Goal: Task Accomplishment & Management: Use online tool/utility

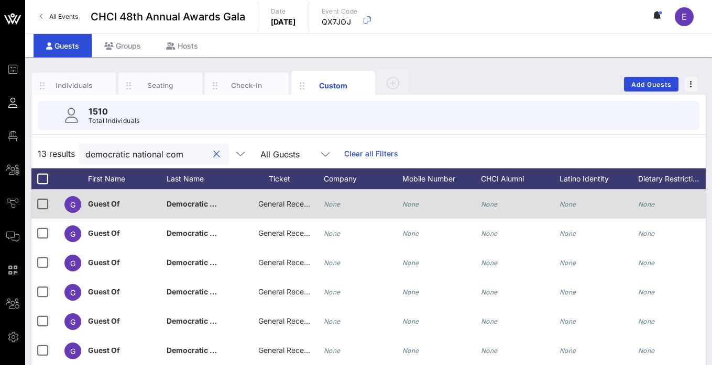
type input "democratic national com"
click at [282, 205] on span "General Reception" at bounding box center [289, 203] width 63 height 9
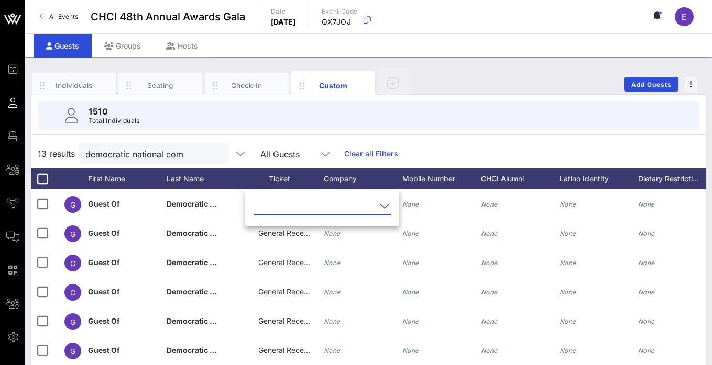
click at [309, 205] on input "text" at bounding box center [314, 206] width 123 height 17
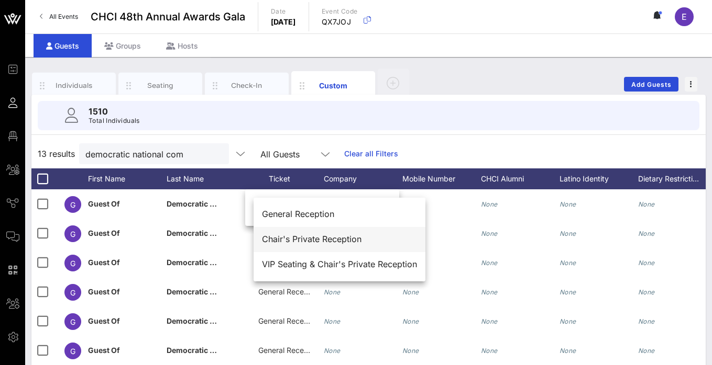
click at [306, 242] on div "Chair's Private Reception" at bounding box center [339, 240] width 155 height 10
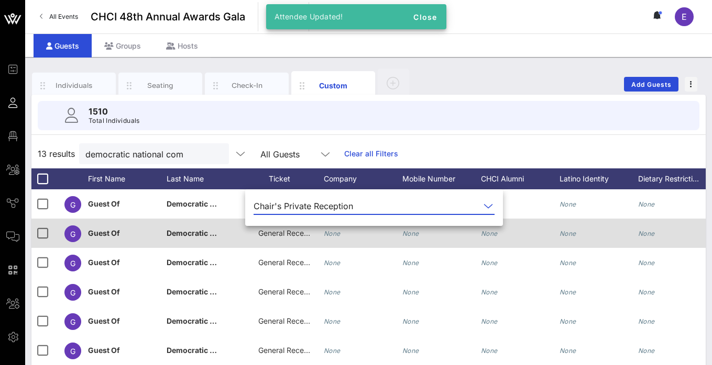
click at [286, 240] on div "General Reception" at bounding box center [284, 233] width 52 height 29
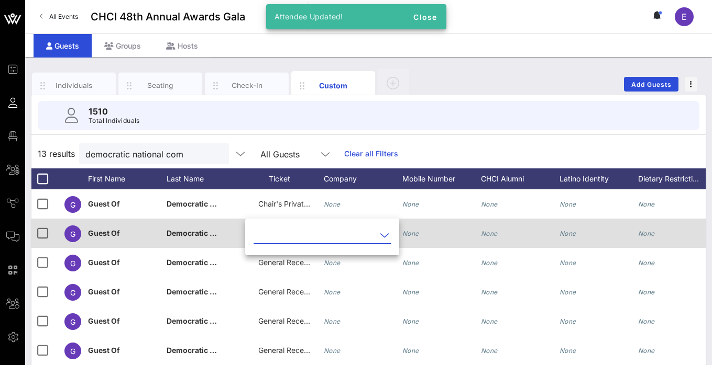
click at [286, 240] on input "text" at bounding box center [314, 235] width 123 height 17
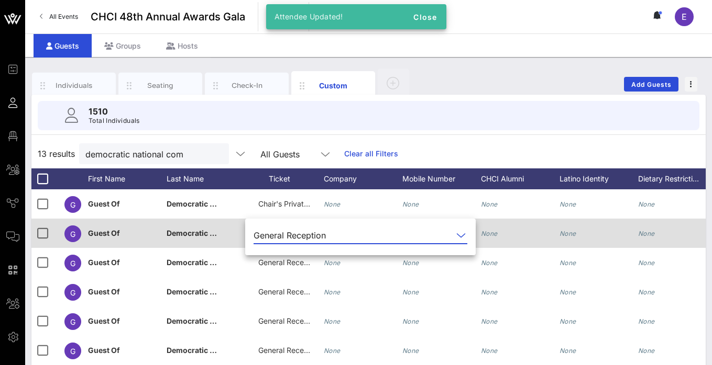
click at [286, 234] on div "General Reception" at bounding box center [289, 235] width 72 height 9
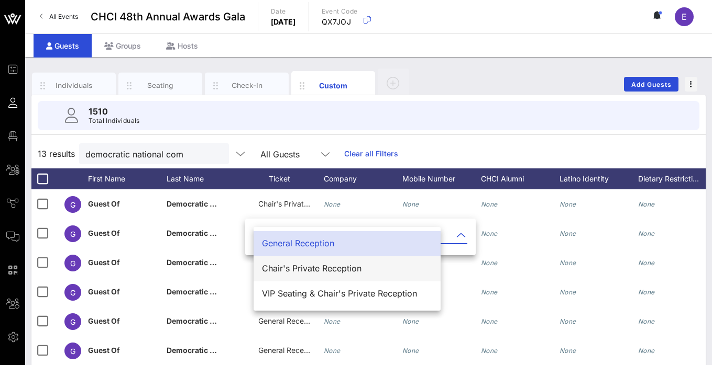
click at [296, 271] on div "Chair's Private Reception" at bounding box center [347, 269] width 170 height 10
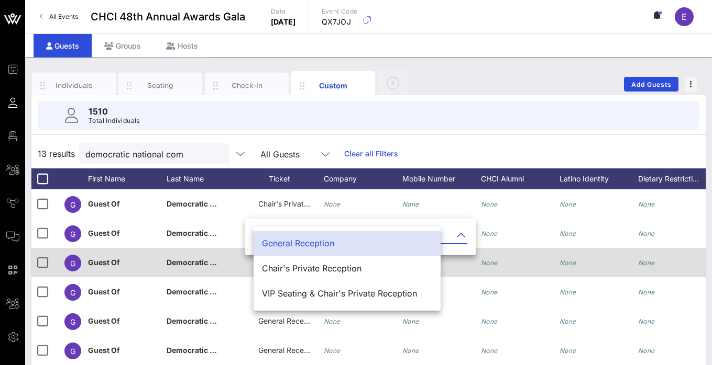
click at [285, 265] on span "General Reception" at bounding box center [289, 262] width 63 height 9
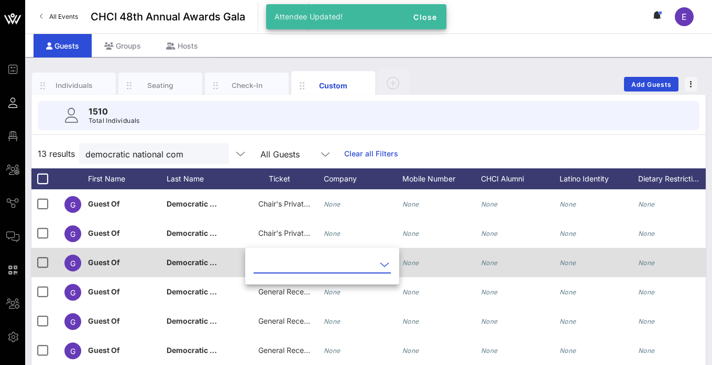
click at [285, 265] on input "text" at bounding box center [314, 265] width 123 height 17
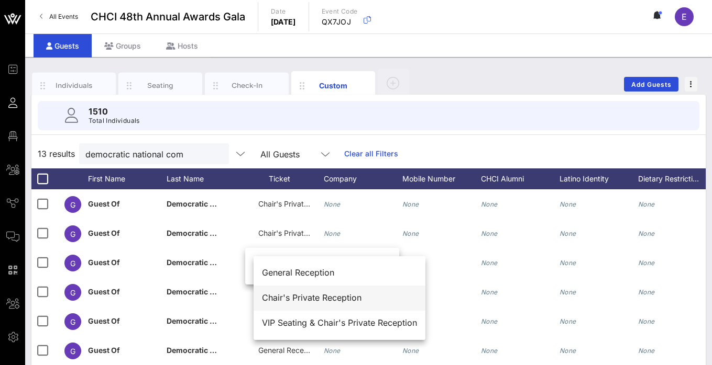
click at [293, 297] on div "Chair's Private Reception" at bounding box center [339, 298] width 155 height 10
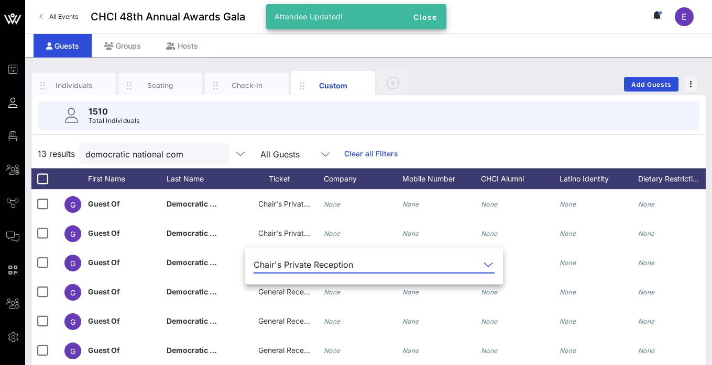
click at [476, 112] on div "1510 Total Individuals" at bounding box center [368, 115] width 661 height 29
